Goal: Register for event/course

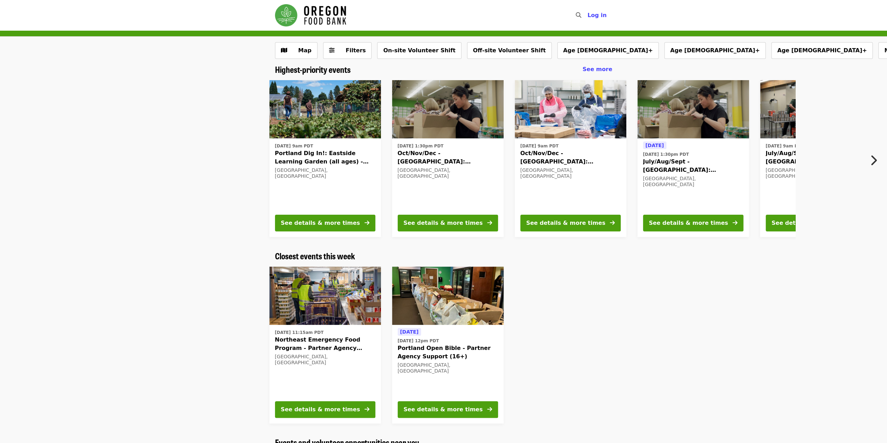
scroll to position [242, 0]
click at [600, 17] on span "Log in" at bounding box center [596, 15] width 19 height 7
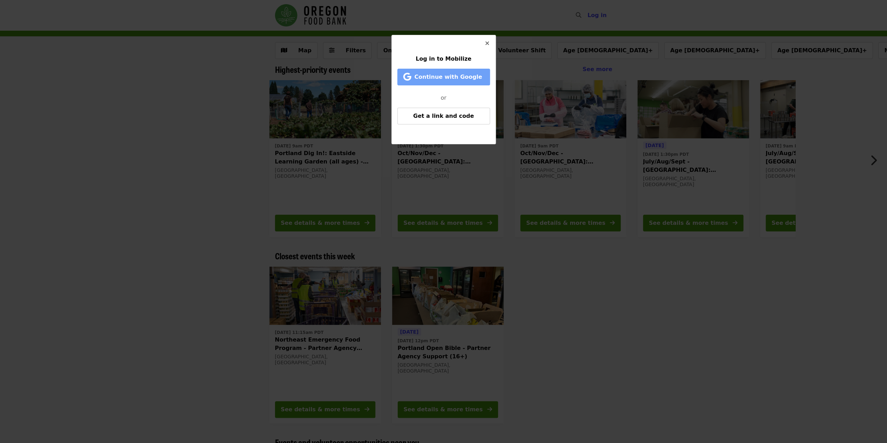
click at [455, 78] on span "Continue with Google" at bounding box center [448, 77] width 68 height 7
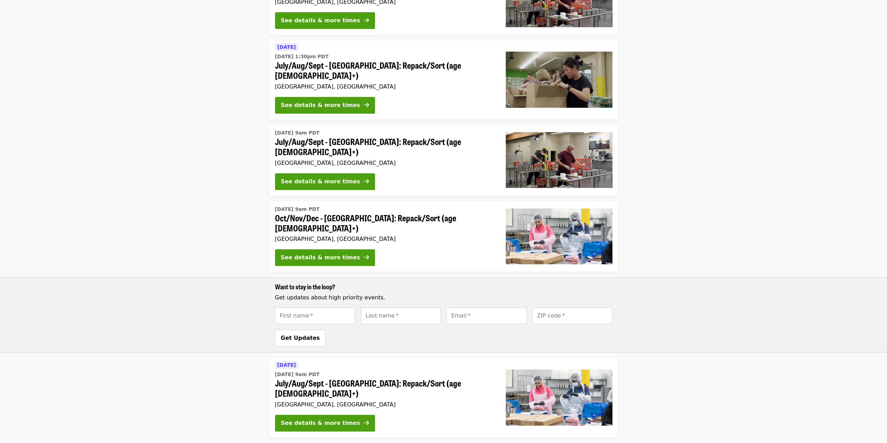
scroll to position [328, 0]
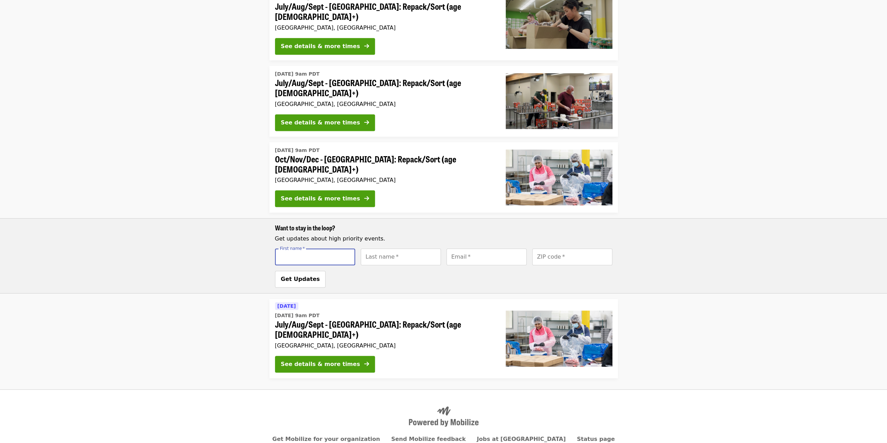
click at [329, 248] on input "First name   *" at bounding box center [315, 256] width 80 height 17
type input "******"
type input "********"
type input "**********"
type input "*****"
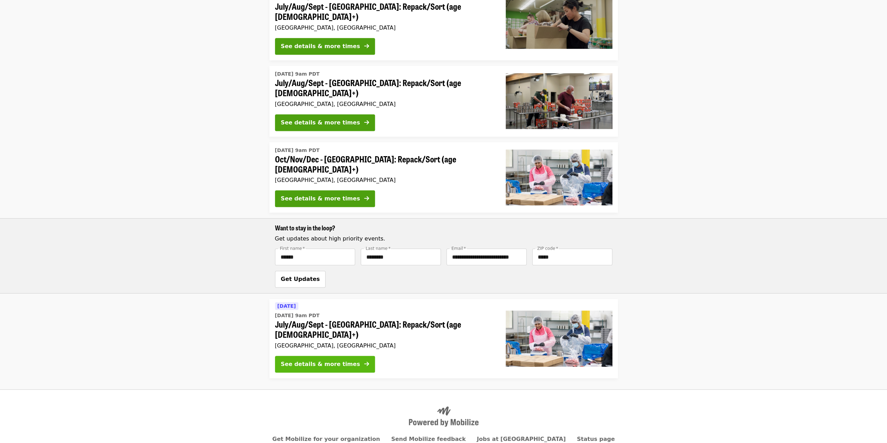
click at [319, 360] on div "See details & more times" at bounding box center [320, 364] width 79 height 8
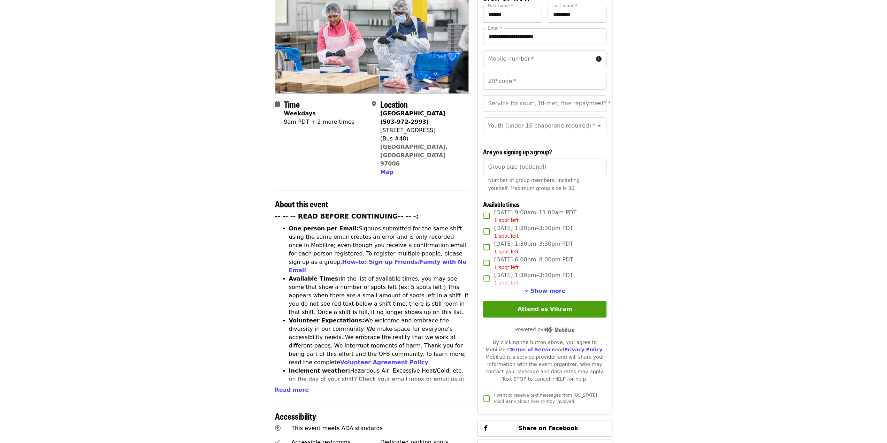
scroll to position [105, 0]
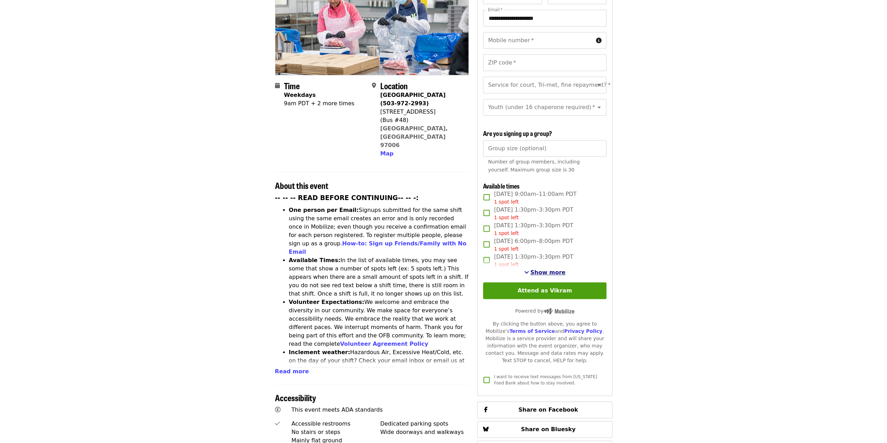
click at [540, 271] on span "Show more" at bounding box center [547, 272] width 35 height 7
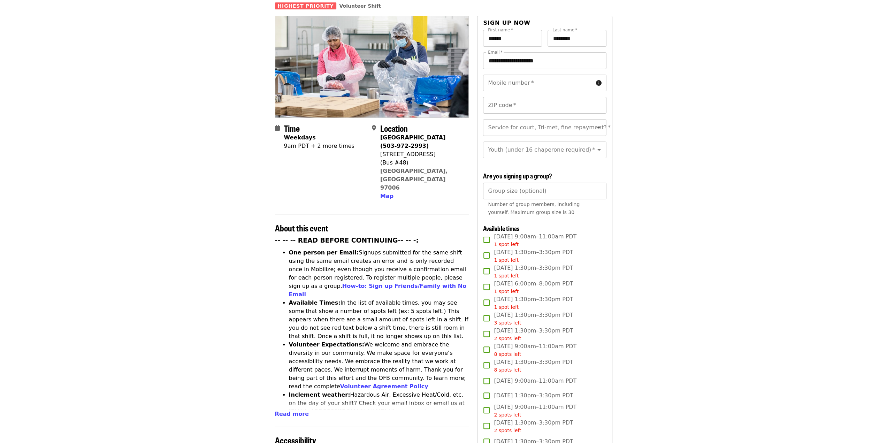
scroll to position [0, 0]
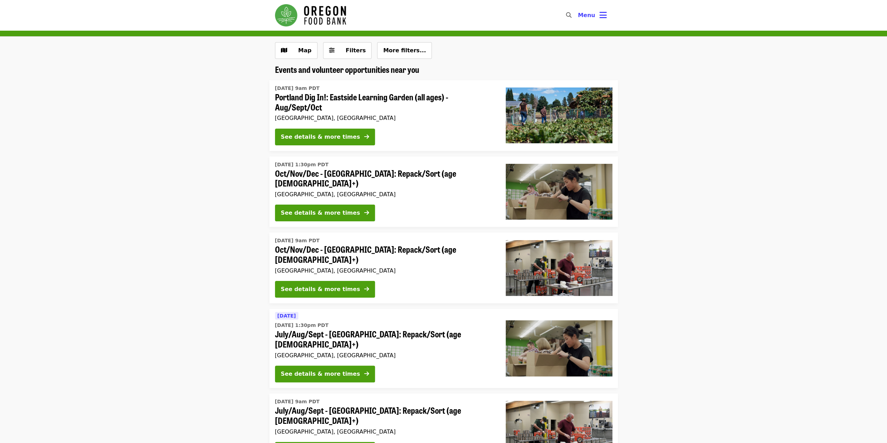
scroll to position [328, 0]
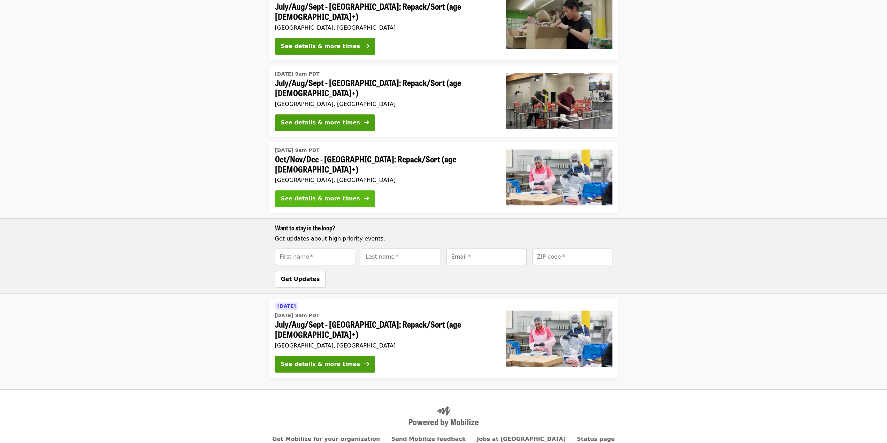
click at [324, 194] on div "See details & more times" at bounding box center [320, 198] width 79 height 8
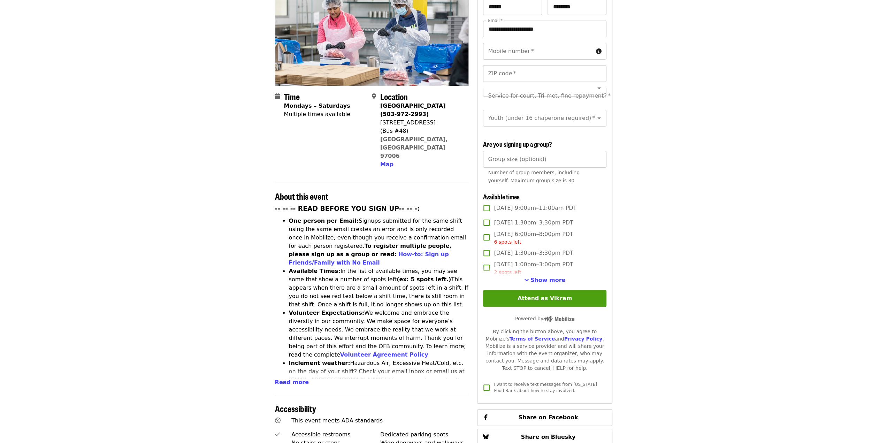
scroll to position [105, 0]
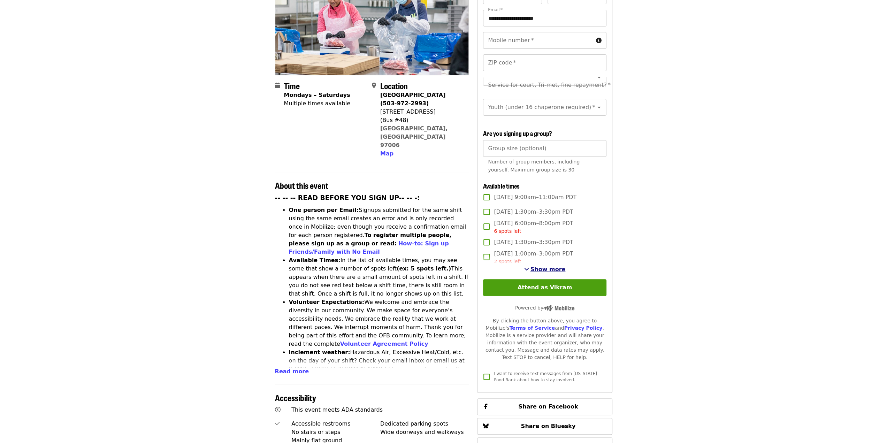
click at [546, 268] on span "Show more" at bounding box center [547, 269] width 35 height 7
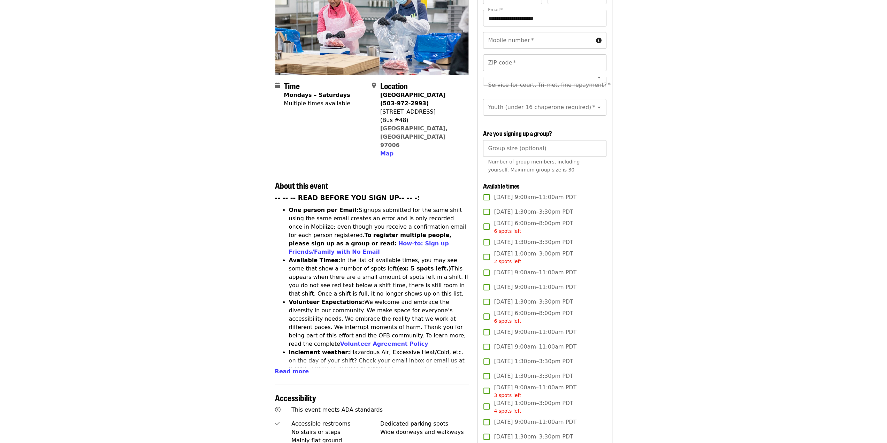
click at [521, 221] on span "[DATE] 6:00pm–8:00pm PDT 6 spots left" at bounding box center [533, 227] width 79 height 16
click at [525, 221] on span "[DATE] 6:00pm–8:00pm PDT 6 spots left" at bounding box center [533, 227] width 79 height 16
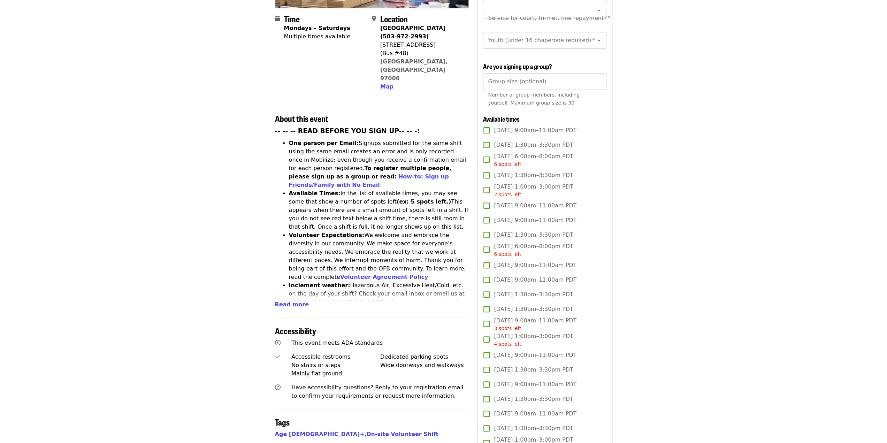
scroll to position [174, 0]
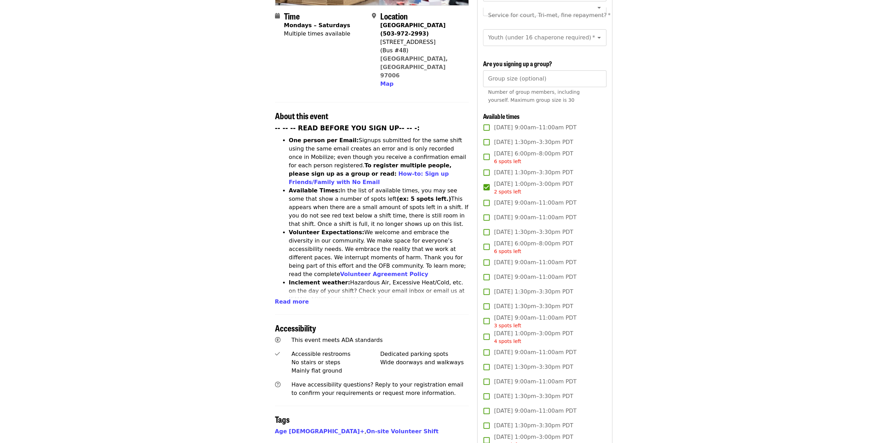
click at [527, 332] on span "[DATE] 1:00pm–3:00pm PDT 4 spots left" at bounding box center [533, 337] width 79 height 16
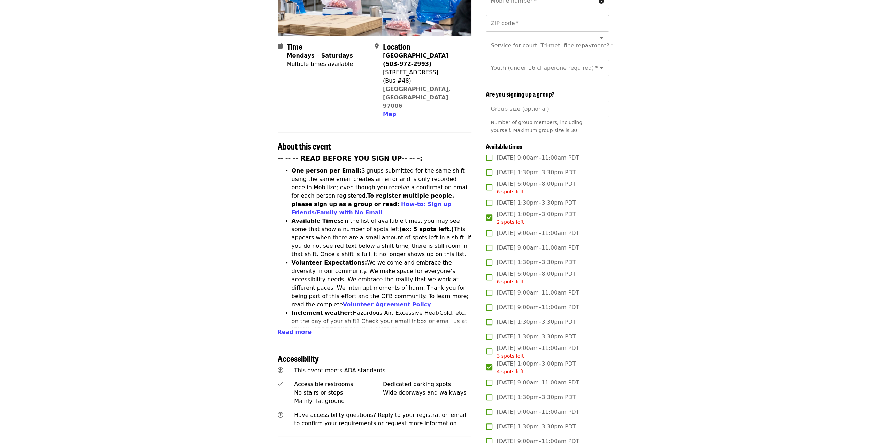
scroll to position [0, 0]
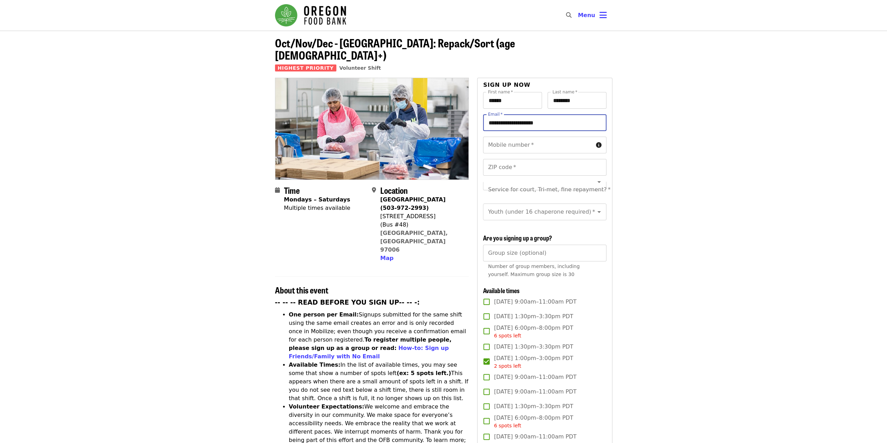
click at [554, 114] on input "**********" at bounding box center [544, 122] width 123 height 17
type textarea "*"
drag, startPoint x: 555, startPoint y: 109, endPoint x: 466, endPoint y: 101, distance: 88.8
click at [601, 10] on button "Menu" at bounding box center [592, 15] width 40 height 17
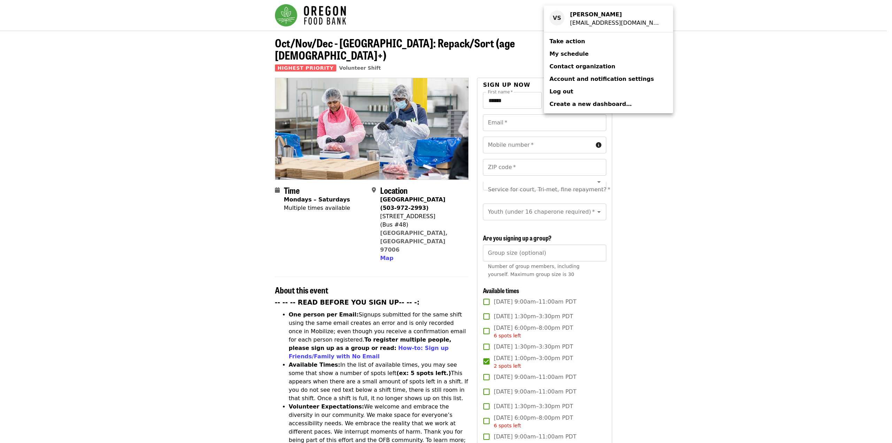
click at [560, 95] on span "Log out" at bounding box center [561, 91] width 24 height 7
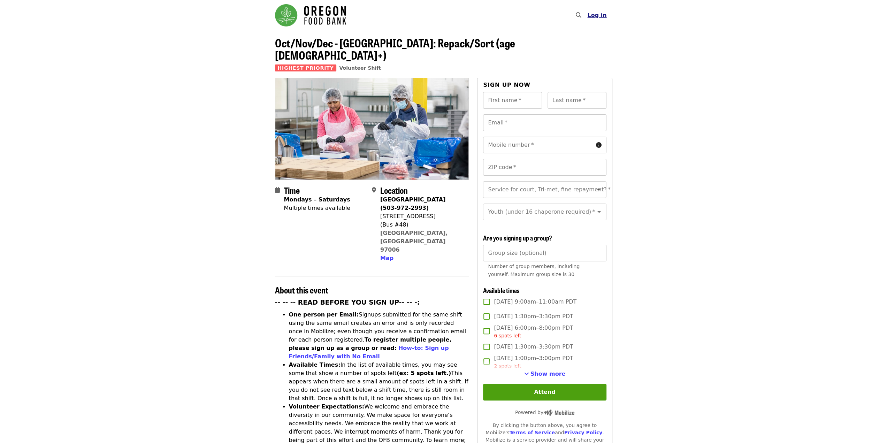
scroll to position [242, 0]
click at [599, 16] on span "Log in" at bounding box center [596, 15] width 19 height 7
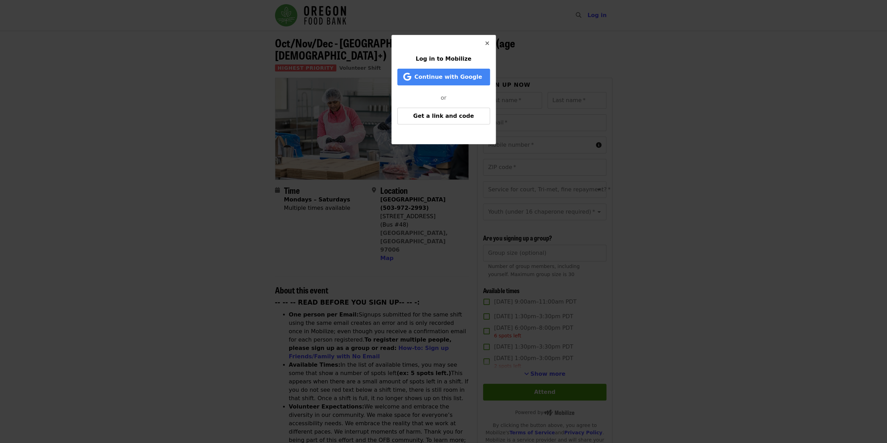
click at [445, 60] on span "Log in to Mobilize" at bounding box center [444, 58] width 56 height 7
click at [446, 77] on span "Continue with Google" at bounding box center [448, 77] width 68 height 7
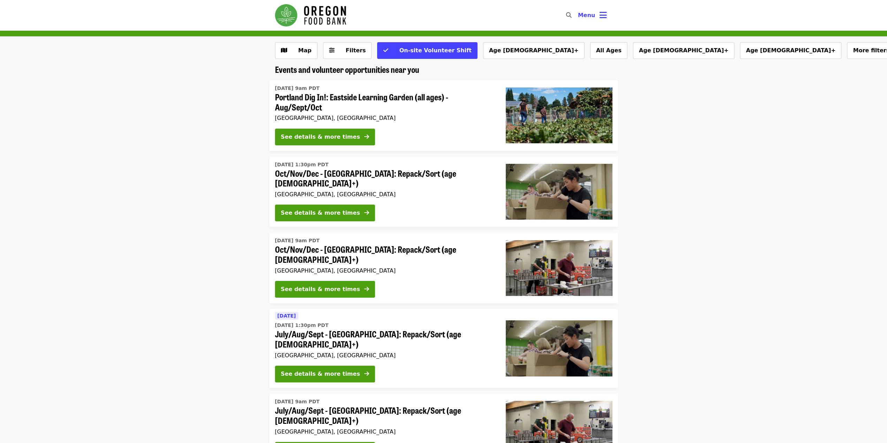
scroll to position [242, 0]
click at [609, 12] on button "Menu" at bounding box center [592, 15] width 40 height 17
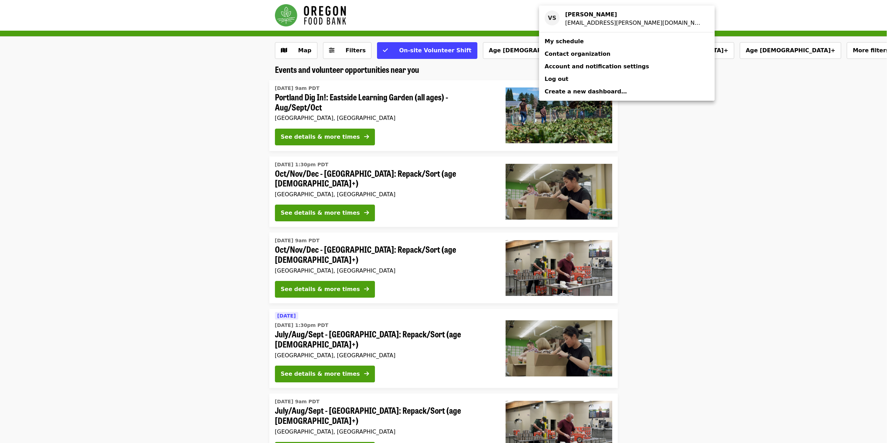
click at [193, 159] on div "Account menu" at bounding box center [446, 221] width 892 height 443
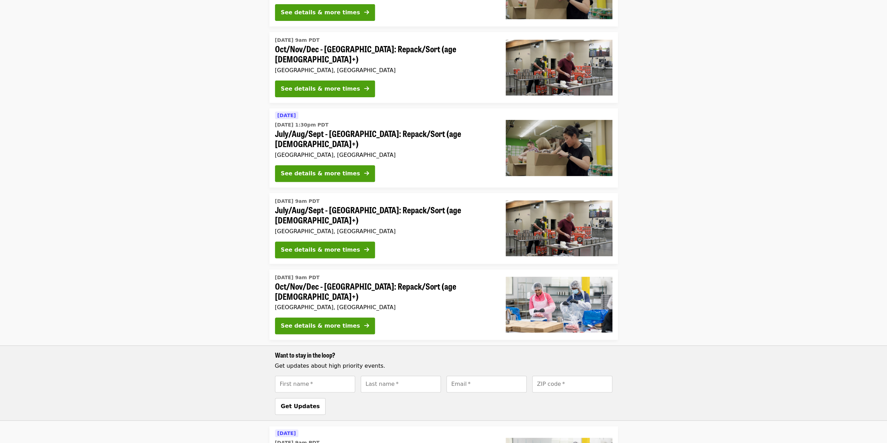
scroll to position [209, 0]
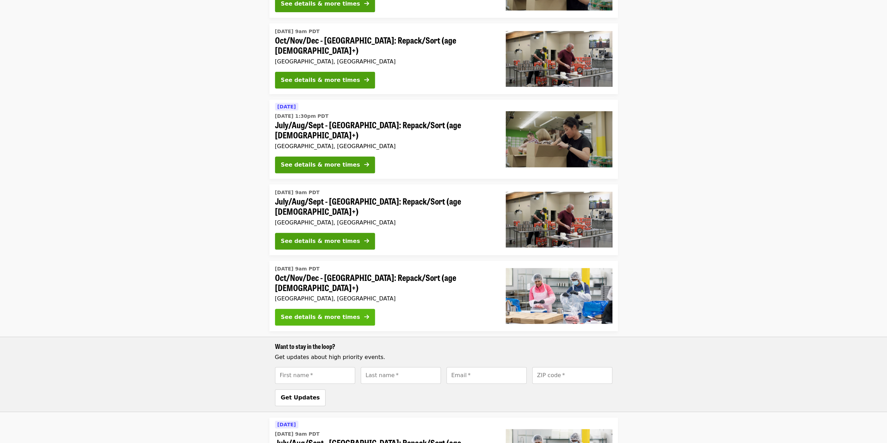
click at [331, 313] on div "See details & more times" at bounding box center [320, 317] width 79 height 8
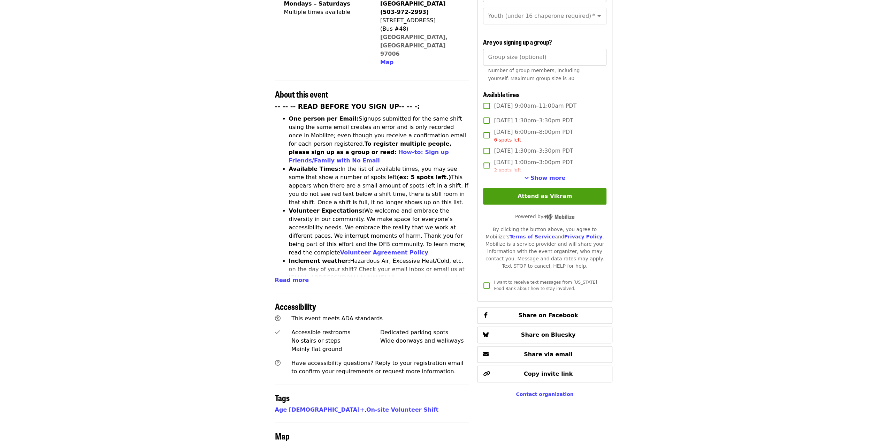
scroll to position [244, 0]
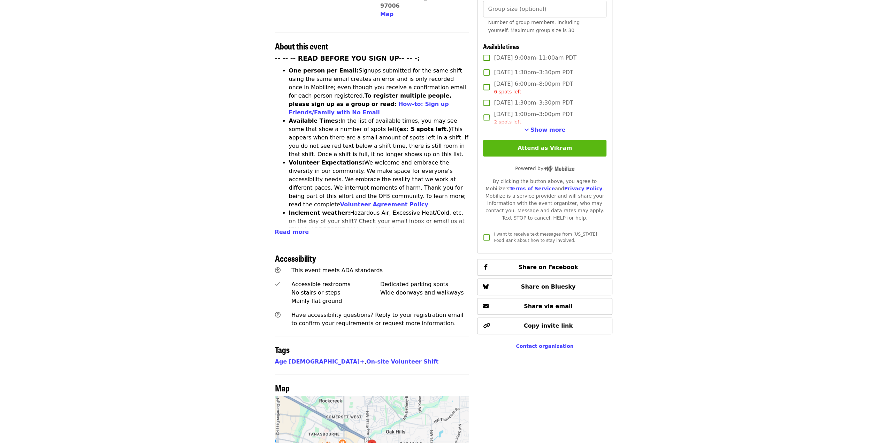
click at [550, 147] on button "Attend as Vikram" at bounding box center [544, 148] width 123 height 17
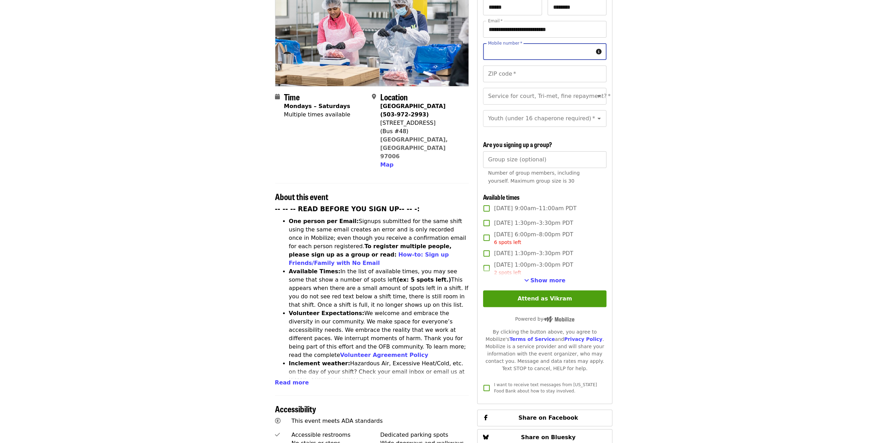
scroll to position [139, 0]
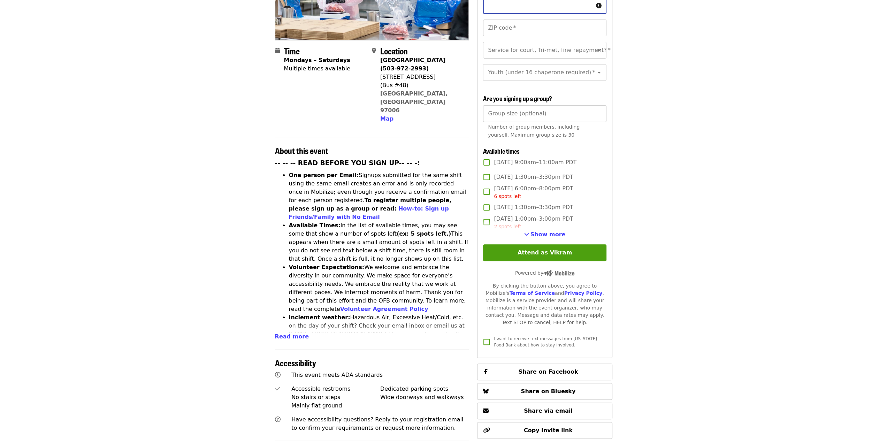
click at [556, 234] on span "Show more" at bounding box center [547, 234] width 35 height 7
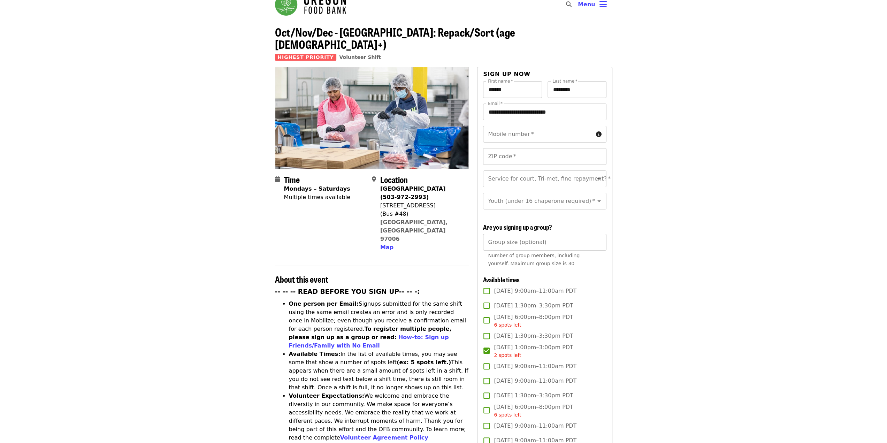
scroll to position [0, 0]
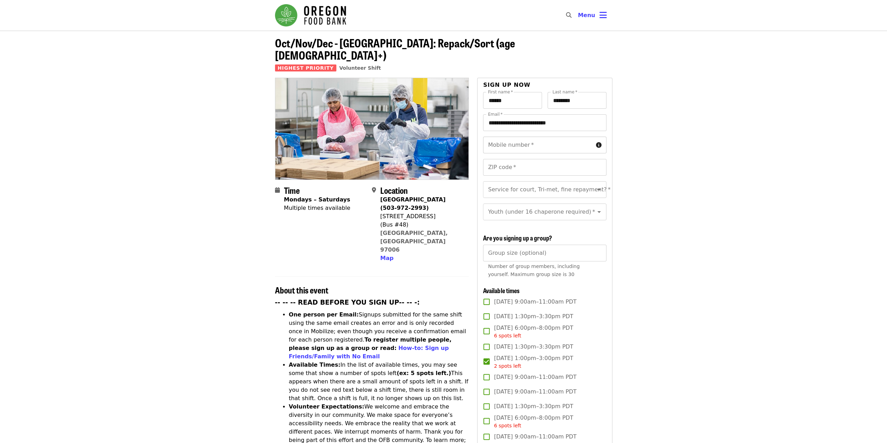
click at [539, 137] on input "Mobile number   *" at bounding box center [538, 145] width 110 height 17
type input "**********"
type input "*****"
click at [504, 183] on input "Service for court, Tri-met, fine repayment?   *" at bounding box center [535, 189] width 95 height 13
click at [516, 198] on li "No" at bounding box center [542, 196] width 118 height 13
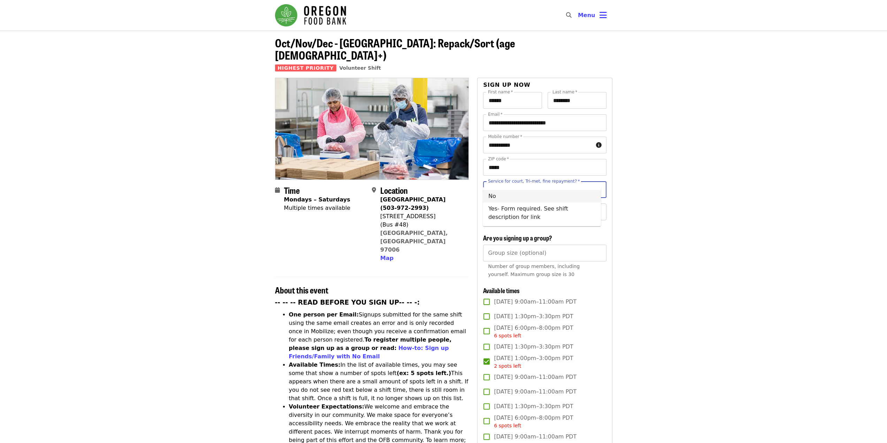
type input "**"
click at [595, 208] on icon "Open" at bounding box center [599, 212] width 8 height 8
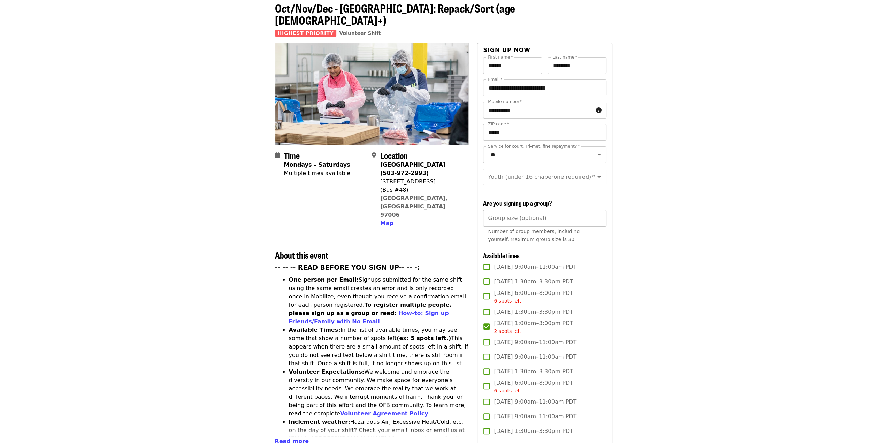
click at [519, 222] on input "Group size (optional)" at bounding box center [544, 218] width 123 height 17
type input "*"
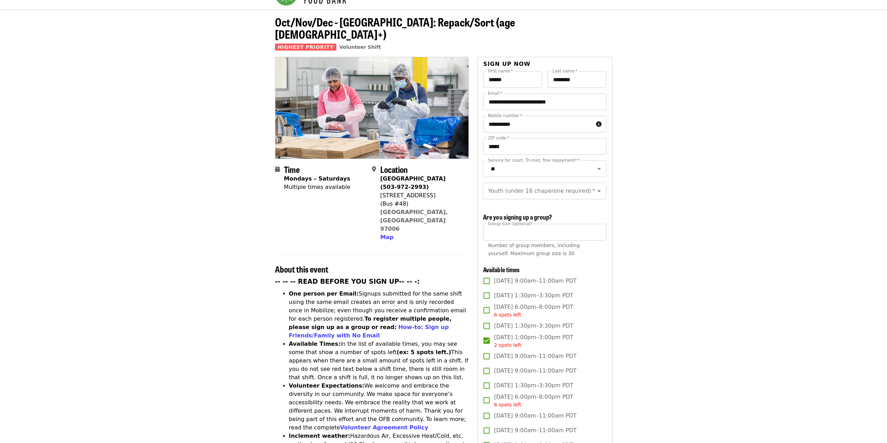
scroll to position [0, 0]
